Goal: Information Seeking & Learning: Learn about a topic

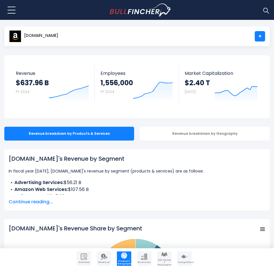
scroll to position [11, 0]
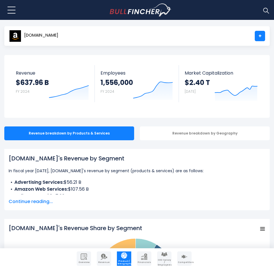
click at [37, 204] on span "Continue reading..." at bounding box center [137, 201] width 257 height 7
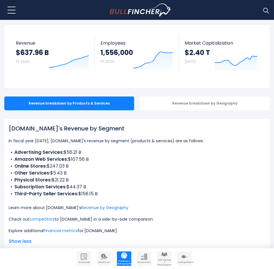
scroll to position [49, 0]
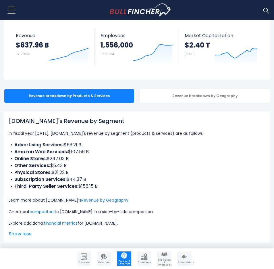
click at [21, 166] on b "Other Services:" at bounding box center [32, 165] width 36 height 7
drag, startPoint x: 21, startPoint y: 166, endPoint x: 37, endPoint y: 164, distance: 16.3
click at [37, 164] on b "Other Services:" at bounding box center [32, 165] width 36 height 7
click at [33, 177] on b "Subscription Services:" at bounding box center [40, 179] width 52 height 7
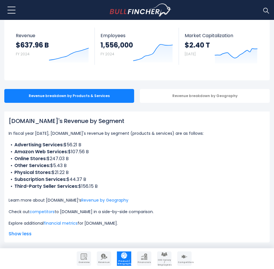
click at [25, 187] on b "Third-Party Seller Services:" at bounding box center [46, 186] width 64 height 7
drag, startPoint x: 29, startPoint y: 187, endPoint x: 72, endPoint y: 186, distance: 43.4
click at [72, 186] on b "Third-Party Seller Services:" at bounding box center [46, 186] width 64 height 7
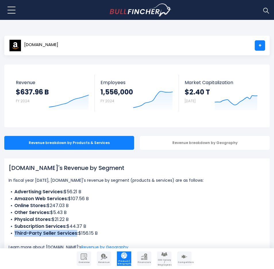
scroll to position [0, 0]
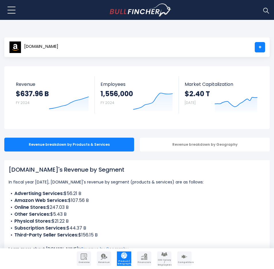
click at [177, 34] on body "Overview Revenue Product / Geography" at bounding box center [137, 134] width 274 height 269
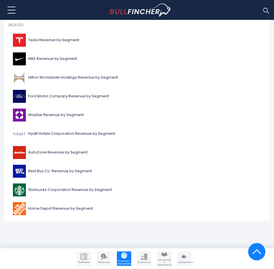
scroll to position [1394, 0]
